Goal: Task Accomplishment & Management: Manage account settings

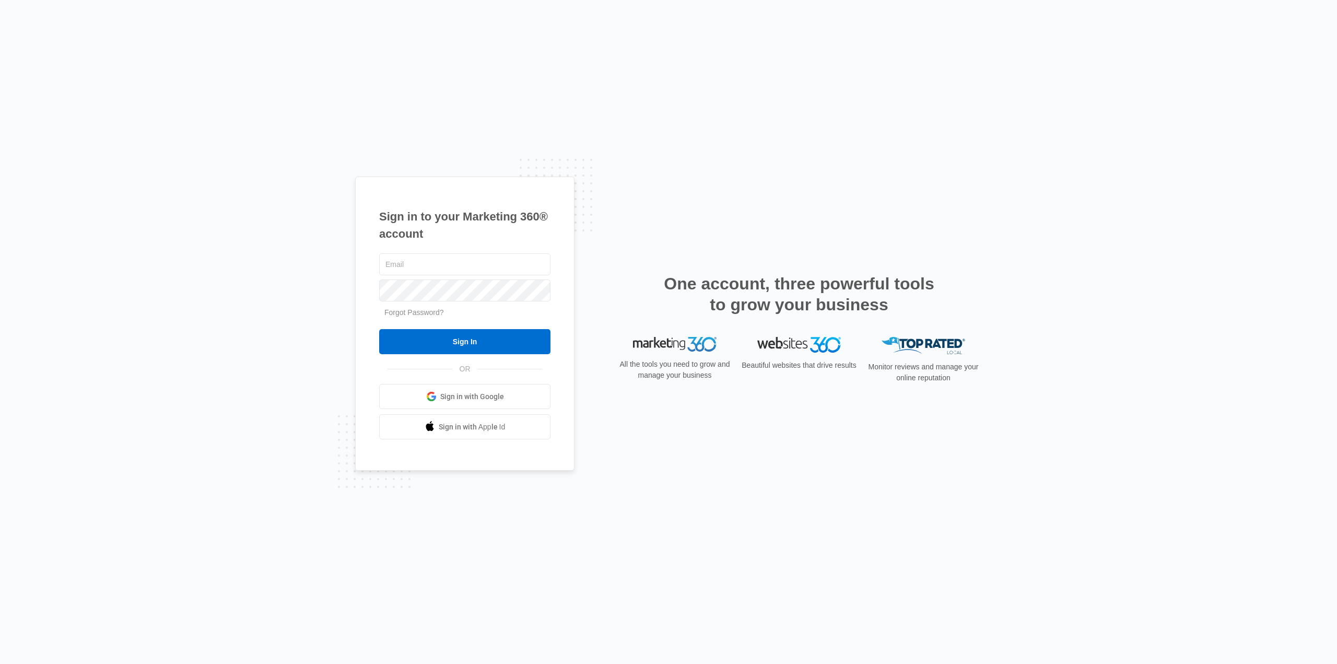
type input "karen.ca@theclothoption.org"
click at [379, 329] on input "Sign In" at bounding box center [464, 341] width 171 height 25
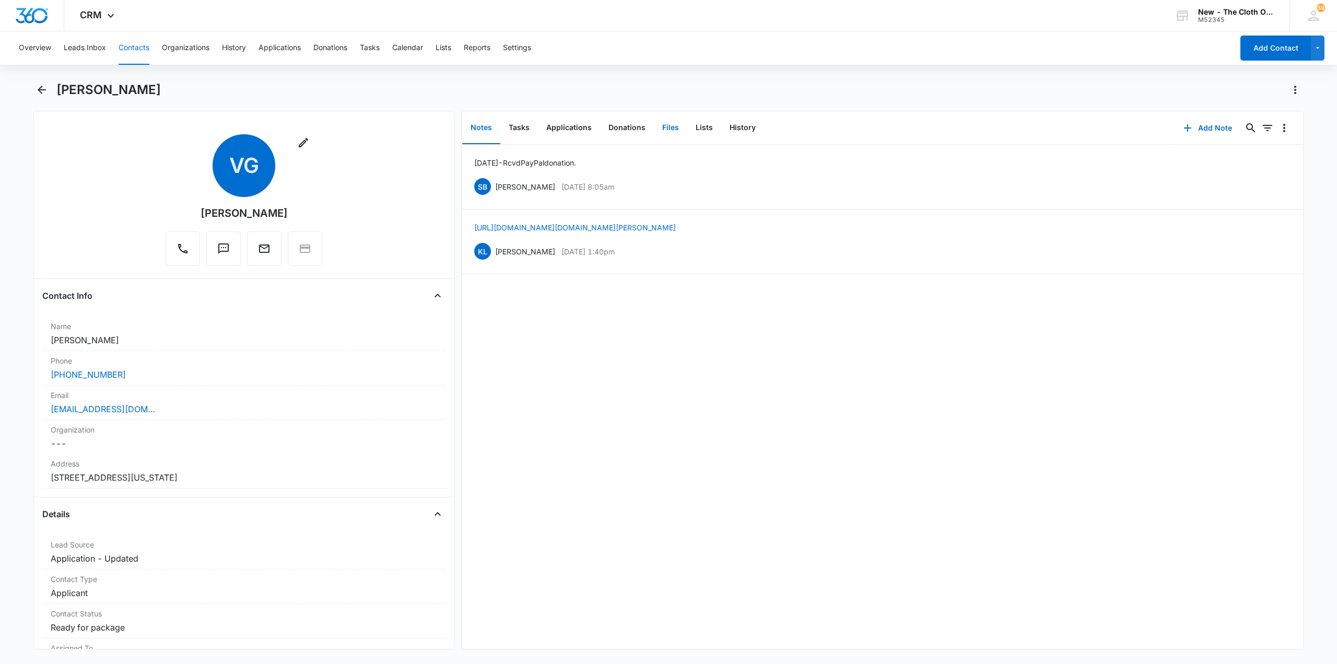
click at [665, 131] on button "Files" at bounding box center [670, 128] width 33 height 32
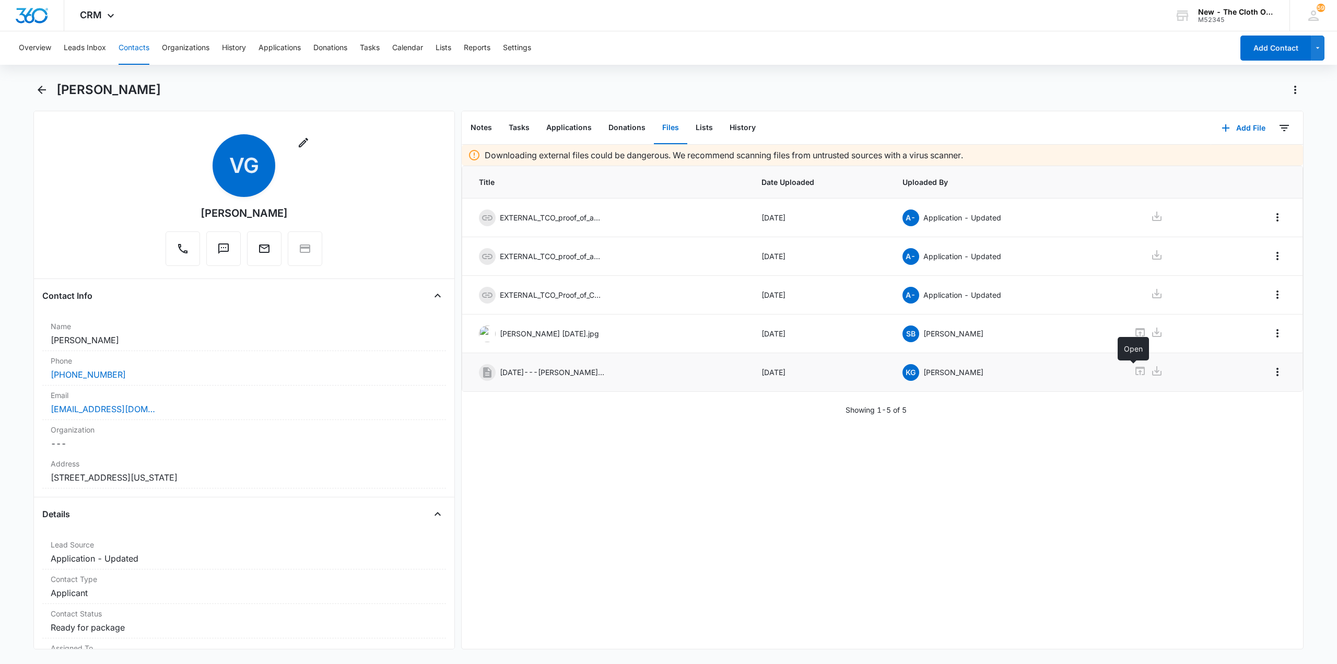
click at [1134, 372] on icon at bounding box center [1140, 371] width 13 height 13
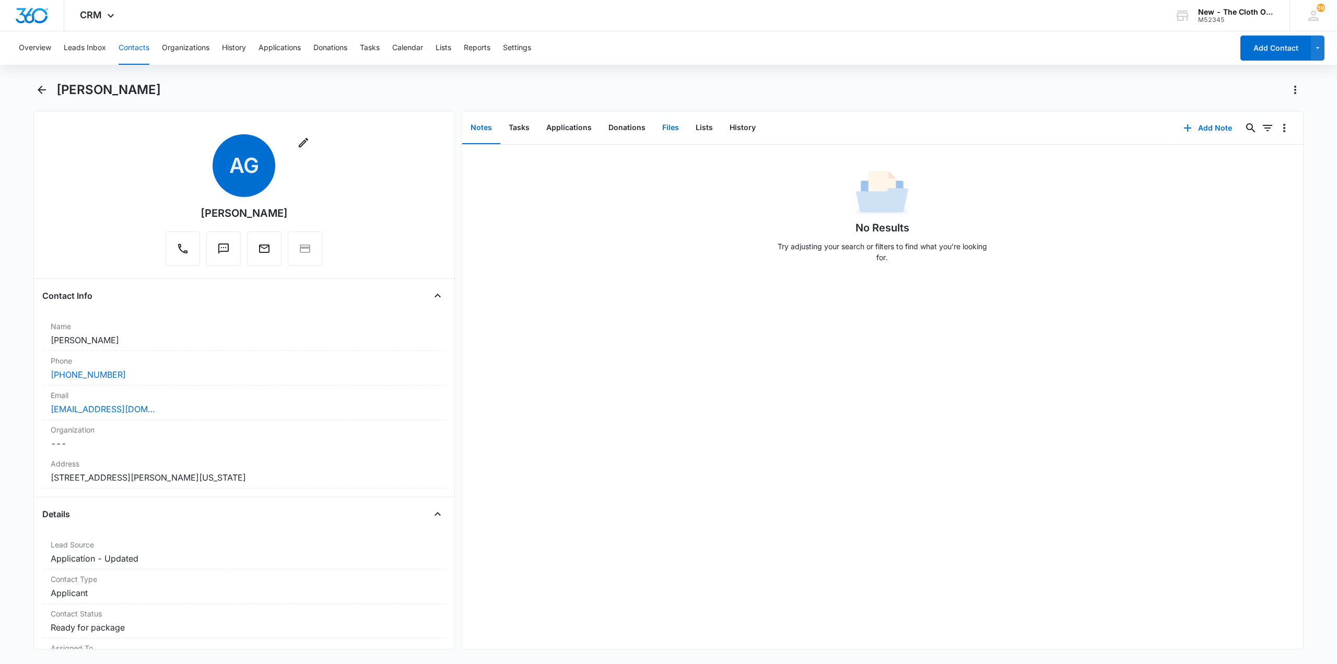
click at [662, 127] on button "Files" at bounding box center [670, 128] width 33 height 32
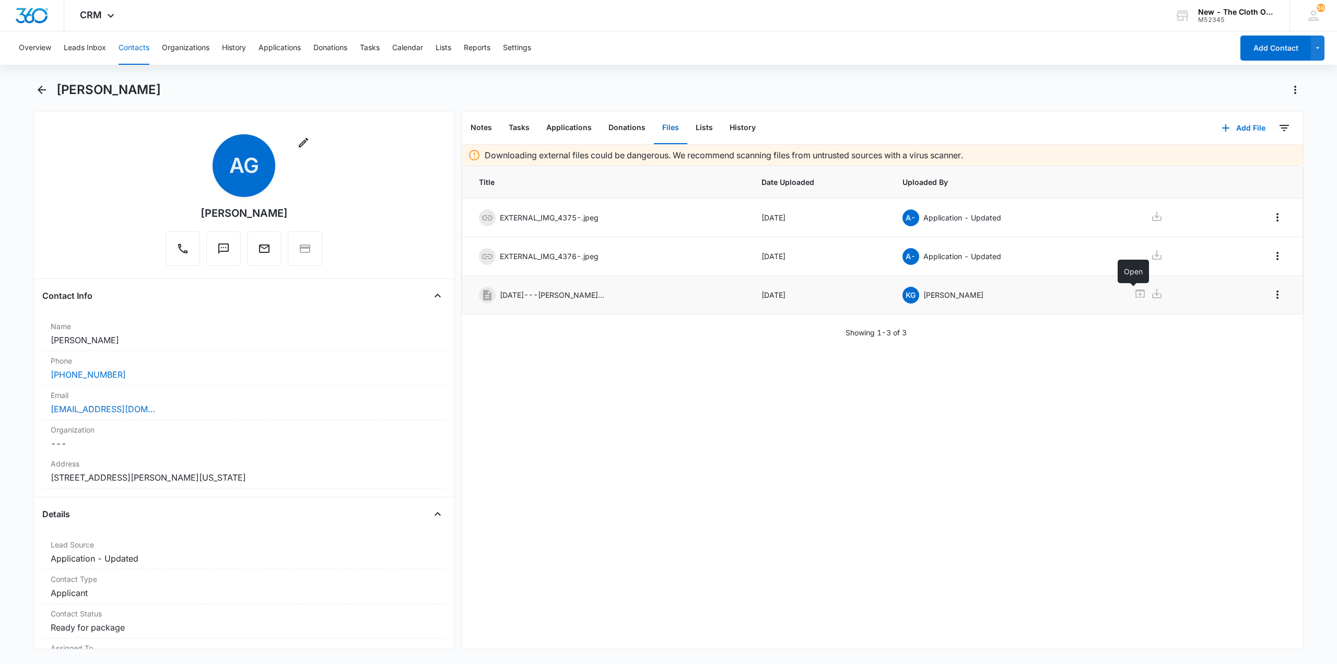
click at [1134, 290] on icon at bounding box center [1140, 293] width 13 height 13
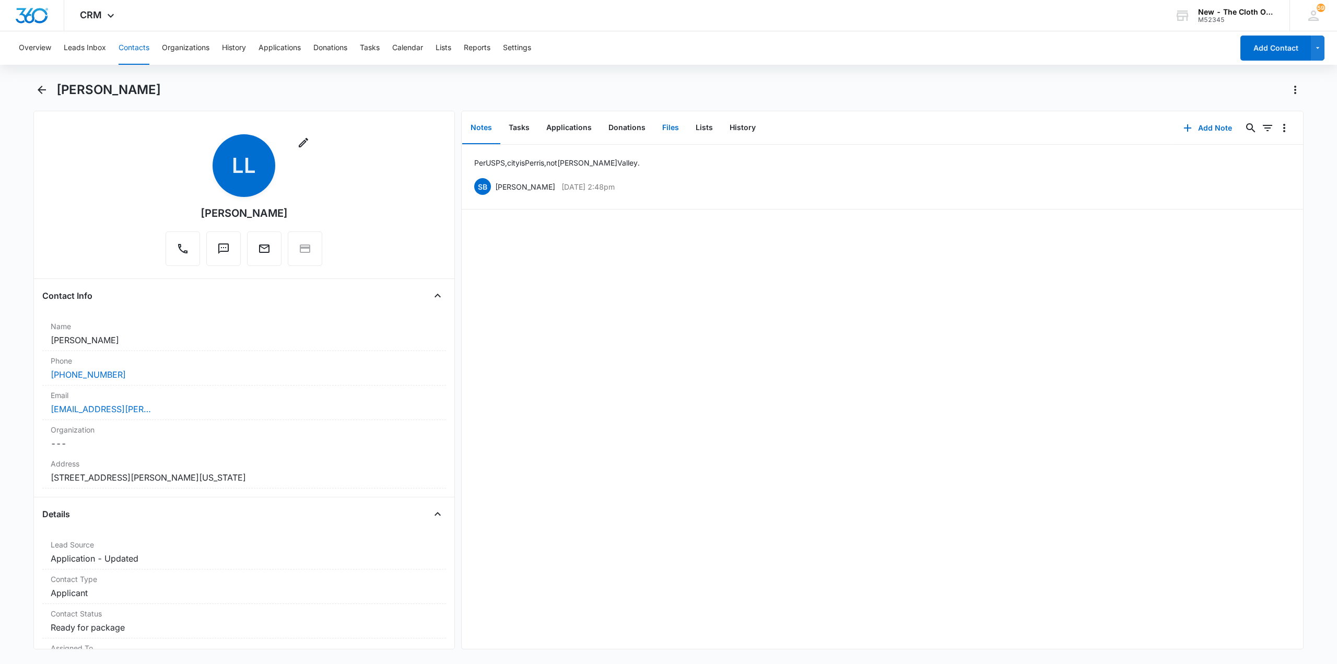
click at [660, 133] on button "Files" at bounding box center [670, 128] width 33 height 32
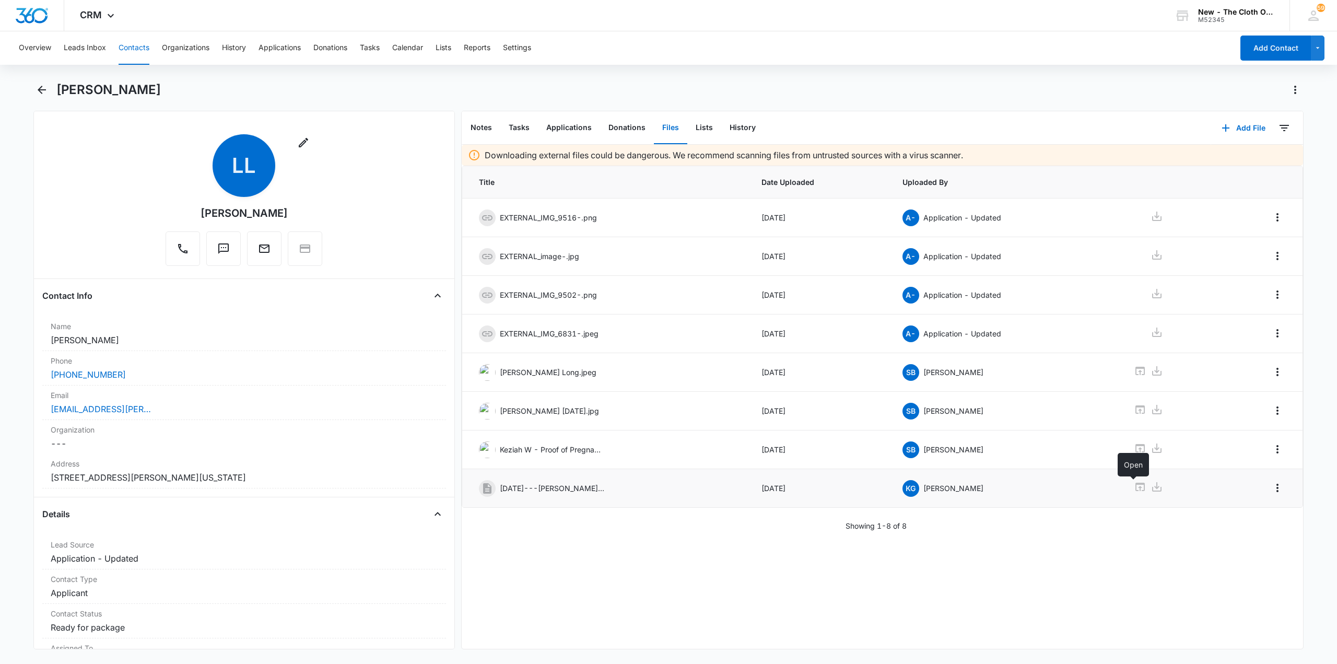
click at [1135, 487] on icon at bounding box center [1139, 487] width 9 height 8
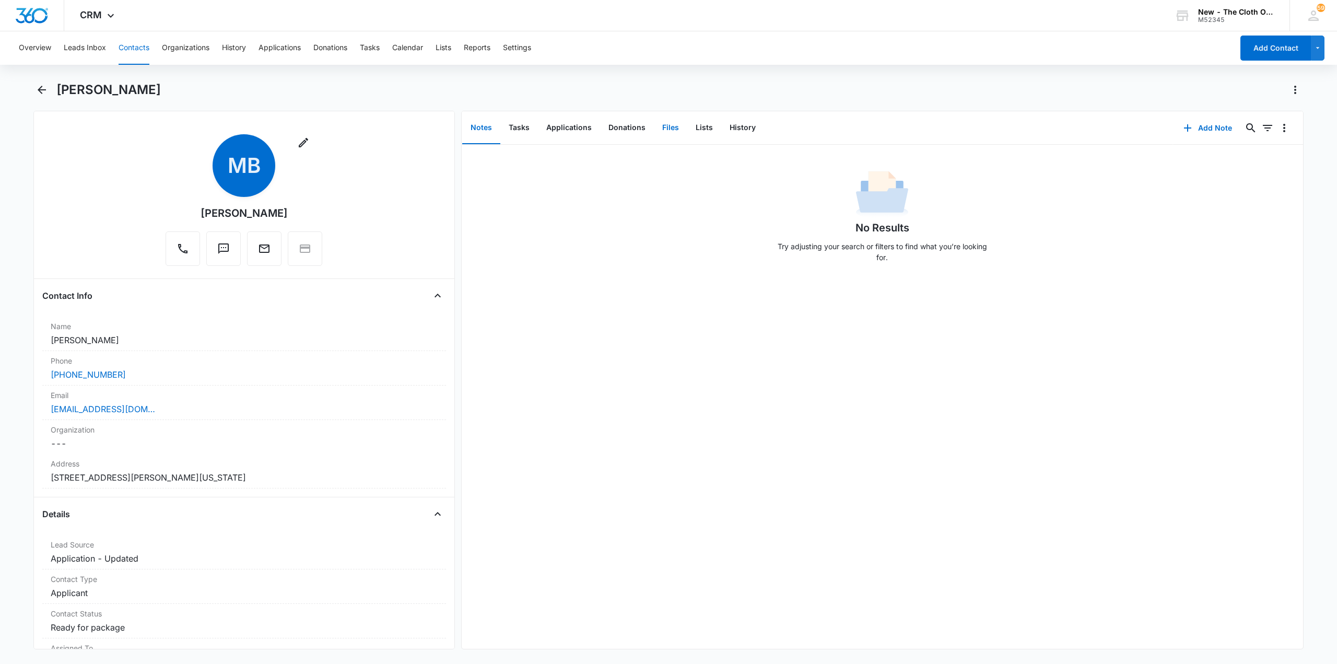
click at [664, 128] on button "Files" at bounding box center [670, 128] width 33 height 32
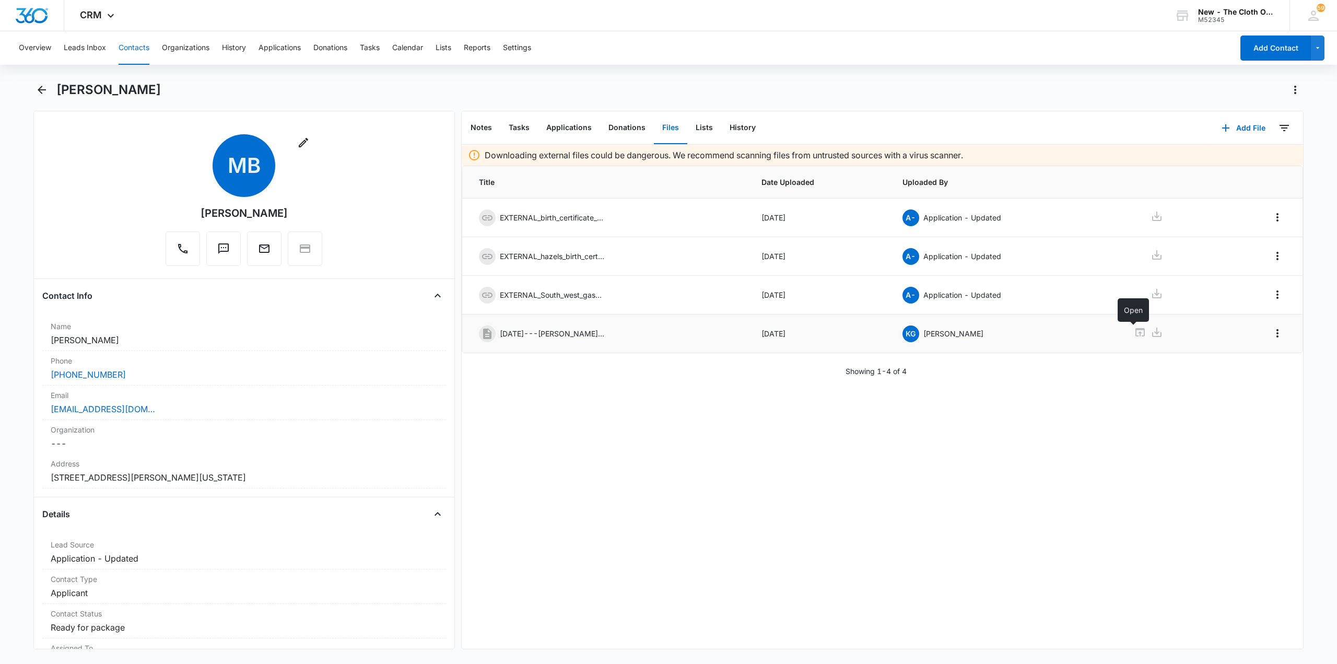
click at [1134, 326] on icon at bounding box center [1140, 332] width 13 height 13
